Goal: Find specific page/section: Find specific page/section

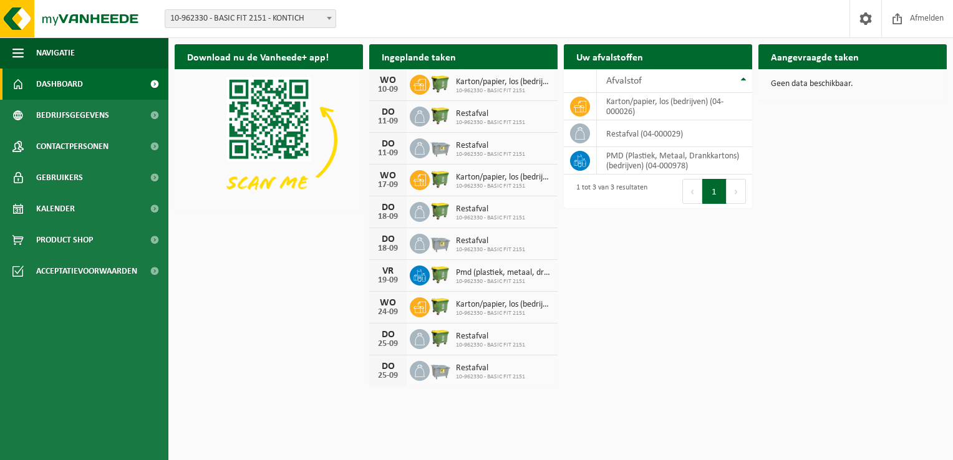
click at [308, 27] on body "Vestiging: 10-962330 - BASIC FIT 2151 - KONTICH 10-963085 - BASIC FIT 2237 - [G…" at bounding box center [476, 196] width 953 height 392
click at [76, 240] on span "Product Shop" at bounding box center [64, 240] width 57 height 31
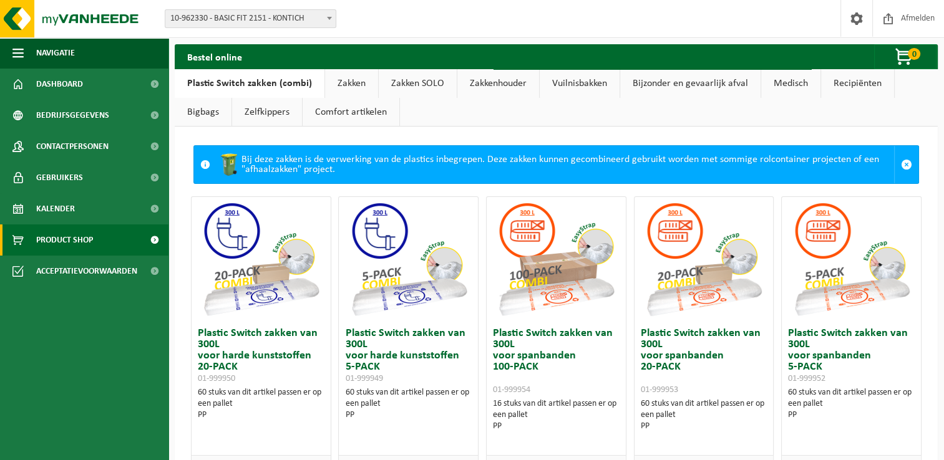
click at [363, 84] on link "Zakken" at bounding box center [351, 83] width 53 height 29
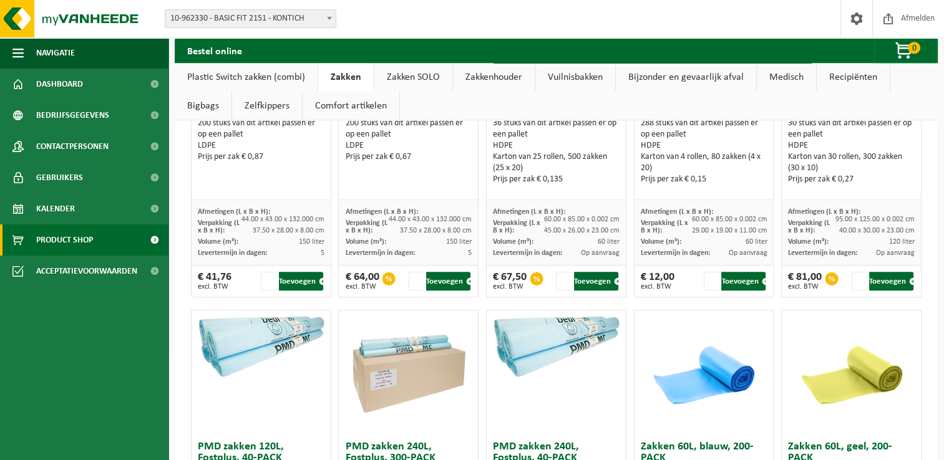
scroll to position [811, 0]
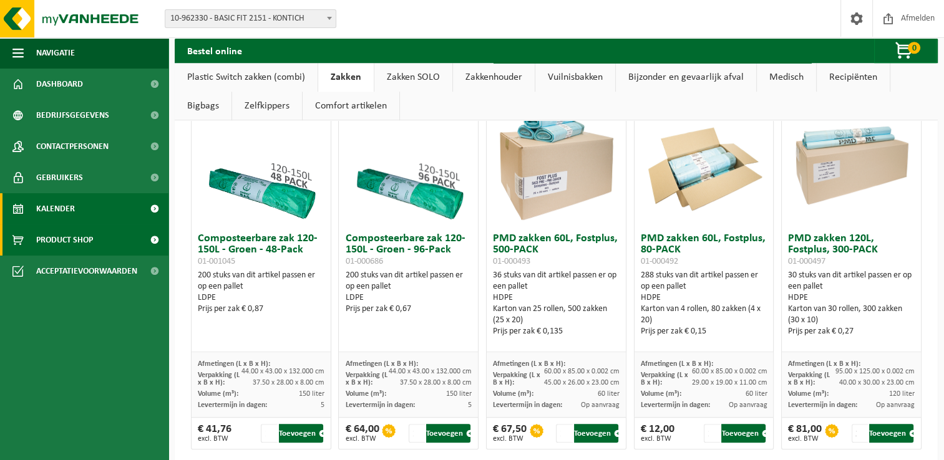
click at [102, 221] on link "Kalender" at bounding box center [84, 208] width 168 height 31
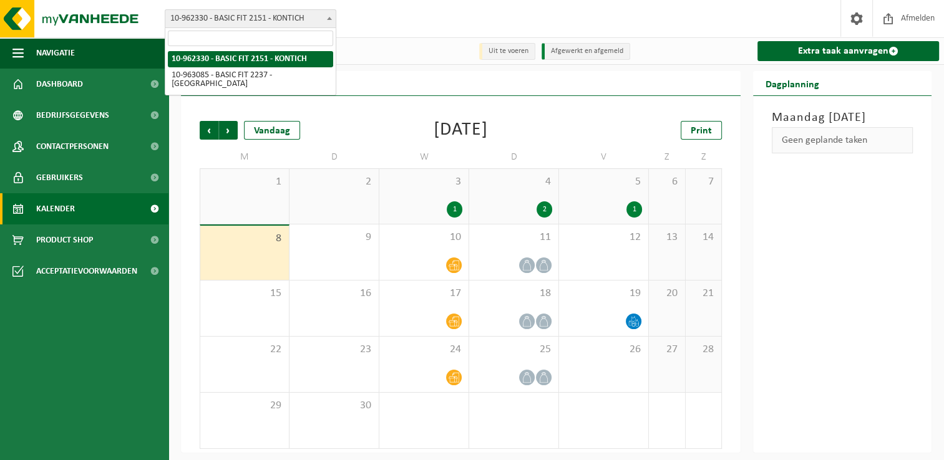
click at [299, 18] on span "10-962330 - BASIC FIT 2151 - KONTICH" at bounding box center [250, 18] width 170 height 17
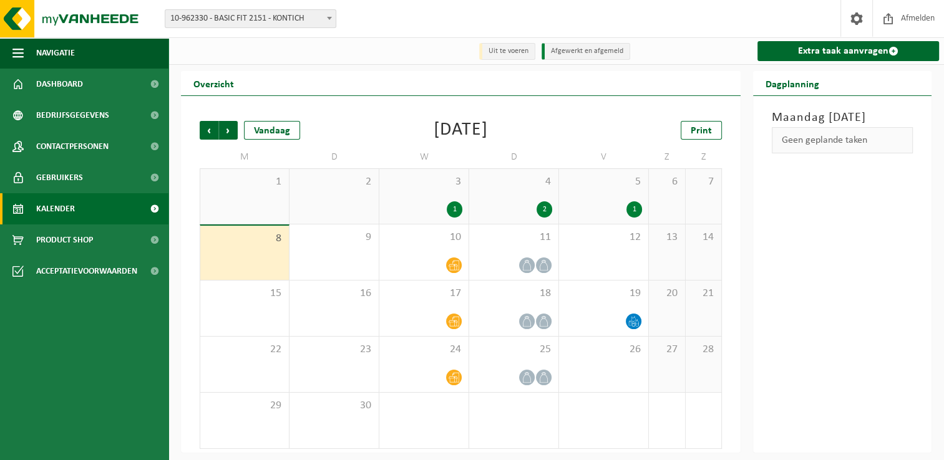
click at [299, 18] on span "10-962330 - BASIC FIT 2151 - KONTICH" at bounding box center [250, 18] width 170 height 17
